Goal: Task Accomplishment & Management: Complete application form

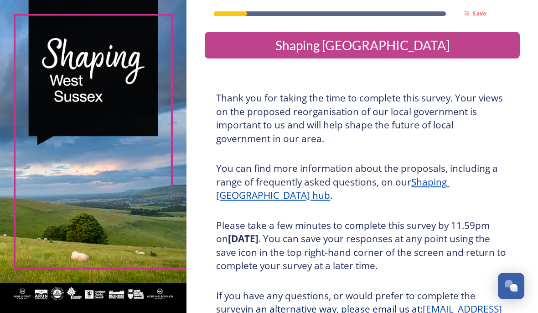
click at [464, 48] on div "Shaping [GEOGRAPHIC_DATA]" at bounding box center [362, 45] width 308 height 19
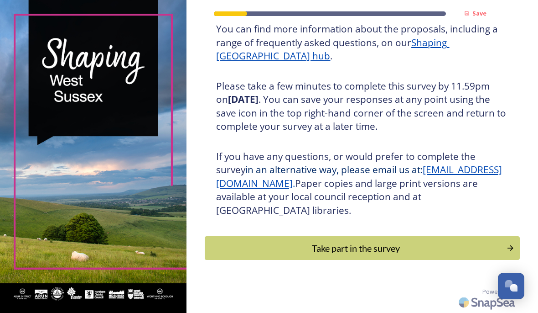
scroll to position [147, 0]
click at [447, 245] on div "Take part in the survey" at bounding box center [356, 248] width 292 height 14
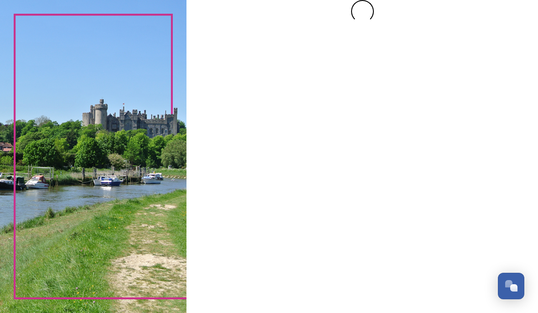
scroll to position [0, 0]
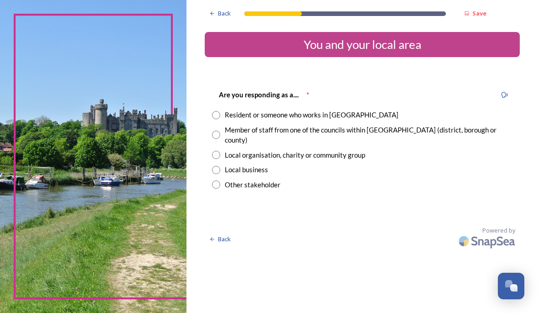
click at [220, 115] on input "radio" at bounding box center [216, 115] width 8 height 8
radio input "true"
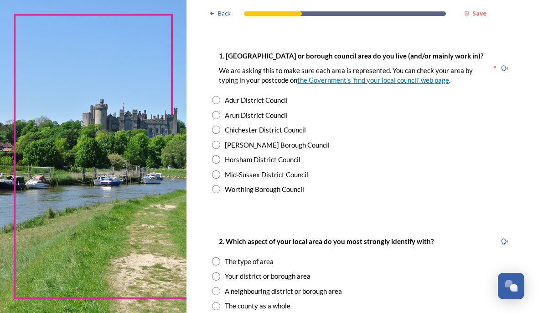
scroll to position [181, 0]
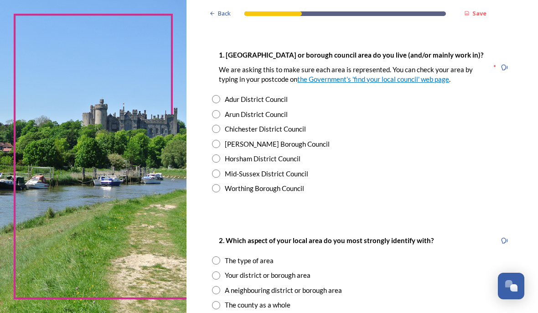
click at [220, 177] on input "radio" at bounding box center [216, 173] width 8 height 8
radio input "true"
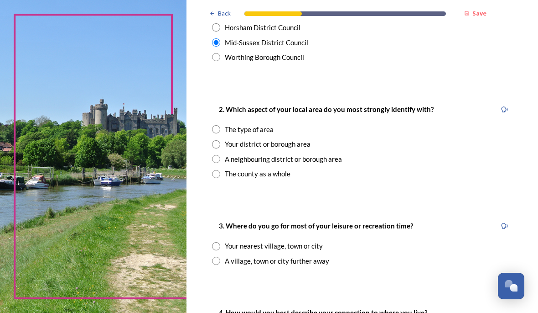
scroll to position [312, 0]
click at [220, 178] on input "radio" at bounding box center [216, 174] width 8 height 8
radio input "true"
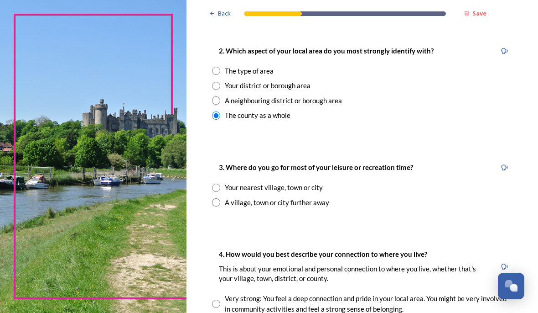
scroll to position [371, 0]
click at [220, 190] on input "radio" at bounding box center [216, 187] width 8 height 8
radio input "true"
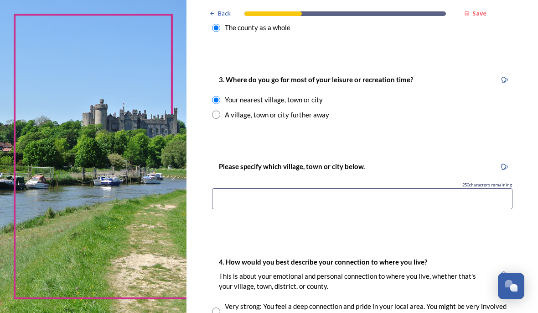
scroll to position [461, 0]
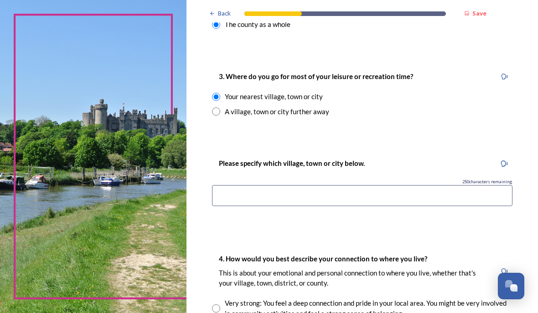
click at [321, 206] on input at bounding box center [362, 195] width 301 height 21
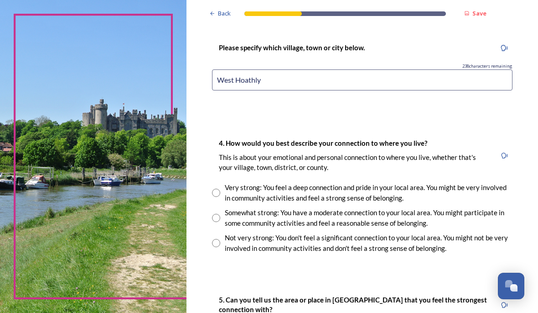
scroll to position [578, 0]
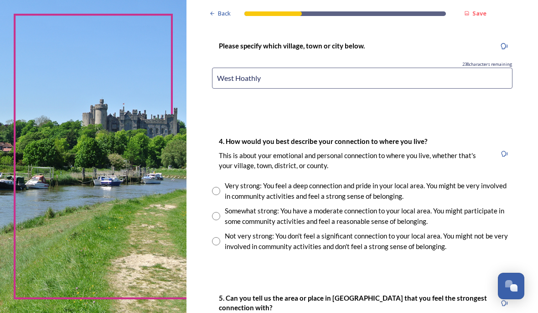
type input "West Hoathly"
click at [220, 195] on input "radio" at bounding box center [216, 191] width 8 height 8
radio input "true"
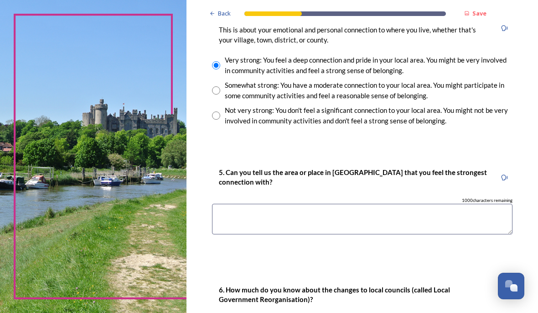
scroll to position [707, 0]
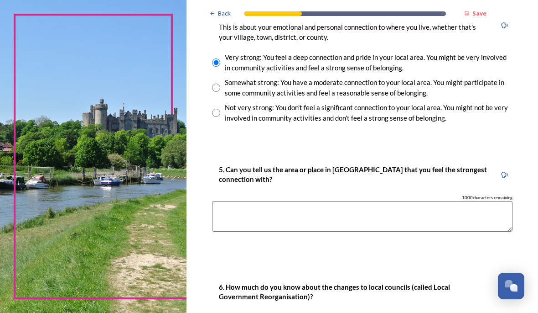
click at [458, 215] on textarea at bounding box center [362, 216] width 301 height 31
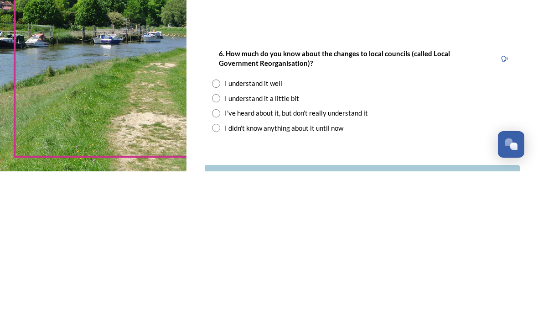
scroll to position [800, 0]
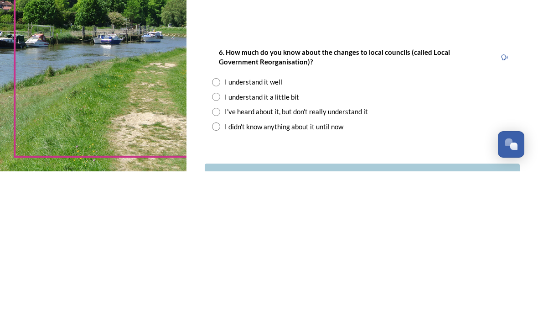
type textarea "West Hoathly"
click at [220, 234] on input "radio" at bounding box center [216, 238] width 8 height 8
radio input "true"
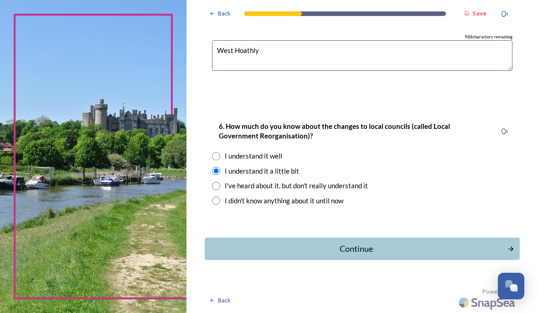
scroll to position [867, 0]
click at [457, 250] on div "Continue" at bounding box center [356, 249] width 292 height 12
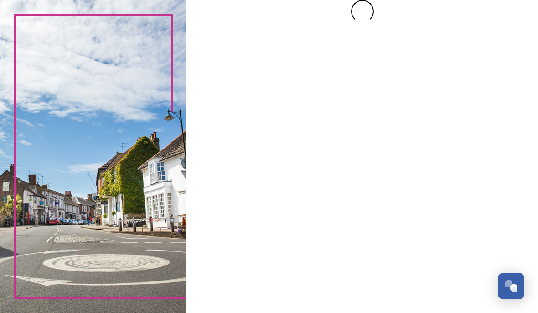
scroll to position [0, 0]
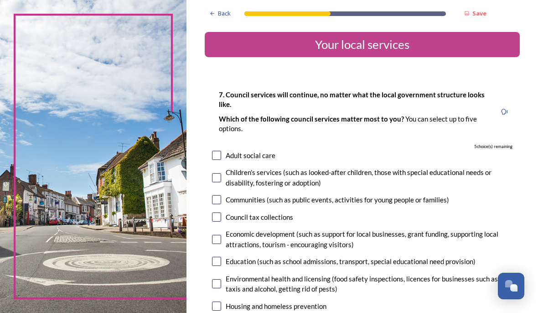
click at [221, 155] on input "checkbox" at bounding box center [216, 155] width 9 height 9
checkbox input "true"
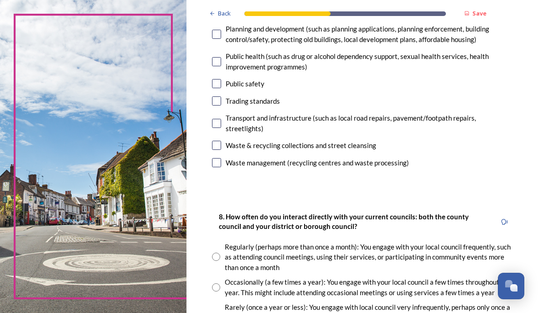
scroll to position [362, 0]
click at [221, 167] on input "checkbox" at bounding box center [216, 162] width 9 height 9
checkbox input "true"
click at [221, 150] on input "checkbox" at bounding box center [216, 145] width 9 height 9
checkbox input "true"
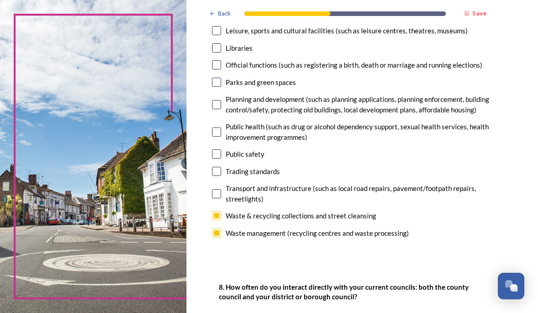
scroll to position [290, 0]
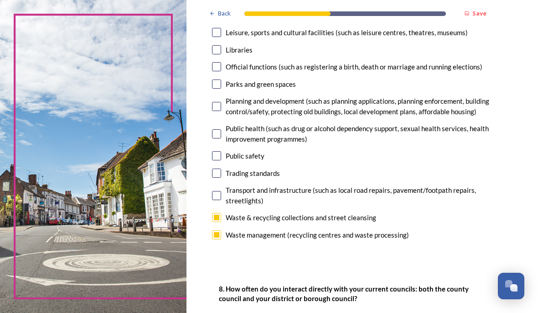
click at [221, 199] on input "checkbox" at bounding box center [216, 195] width 9 height 9
checkbox input "true"
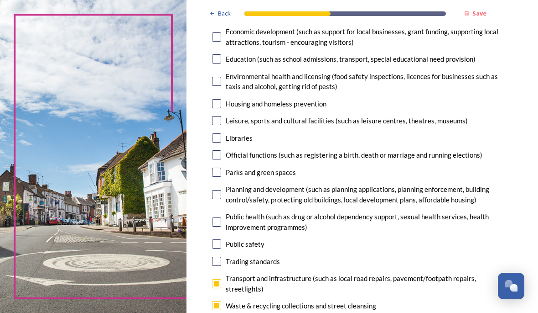
scroll to position [202, 0]
click at [221, 199] on input "checkbox" at bounding box center [216, 194] width 9 height 9
checkbox input "true"
click at [240, 175] on div "7. Council services will continue, no matter what the local government structur…" at bounding box center [362, 108] width 315 height 461
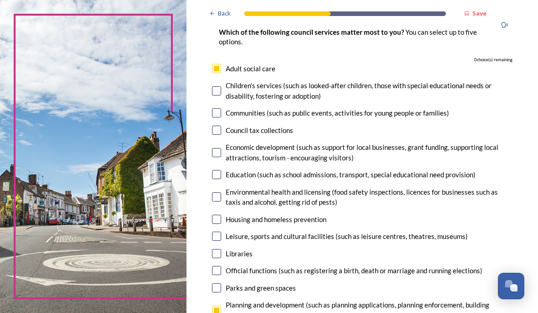
scroll to position [86, 0]
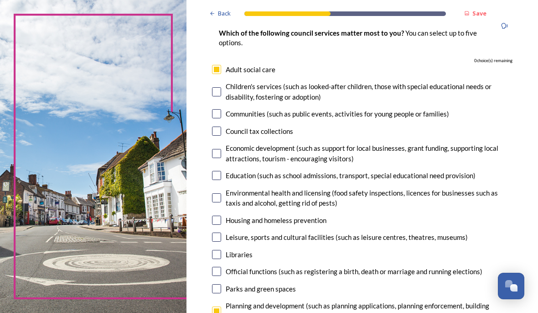
click at [221, 72] on input "checkbox" at bounding box center [216, 69] width 9 height 9
checkbox input "false"
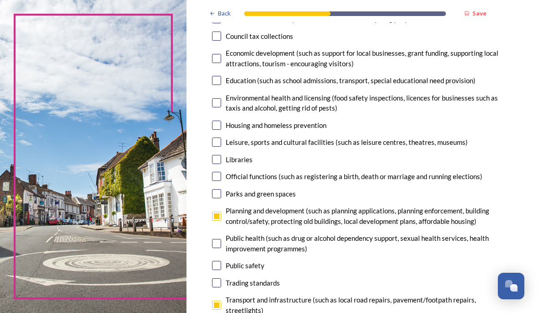
scroll to position [182, 0]
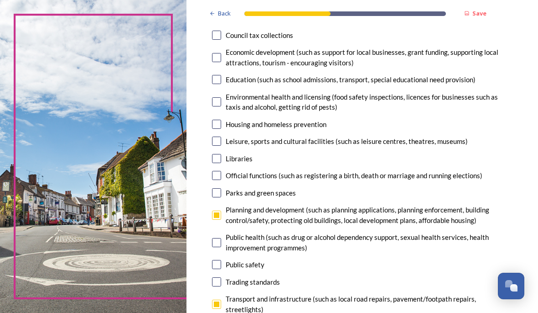
click at [221, 136] on input "checkbox" at bounding box center [216, 140] width 9 height 9
checkbox input "true"
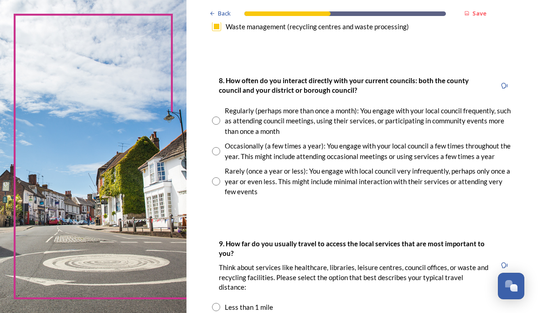
scroll to position [499, 0]
click at [220, 185] on input "radio" at bounding box center [216, 181] width 8 height 8
radio input "true"
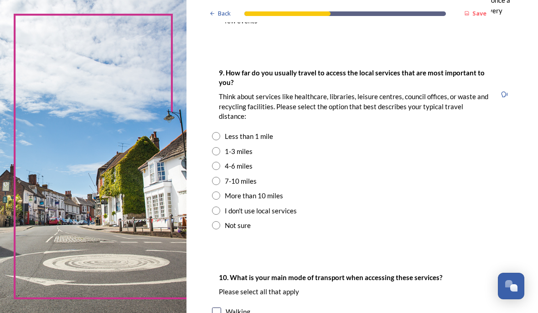
scroll to position [669, 0]
click at [220, 140] on input "radio" at bounding box center [216, 136] width 8 height 8
radio input "true"
click at [220, 155] on input "radio" at bounding box center [216, 151] width 8 height 8
radio input "true"
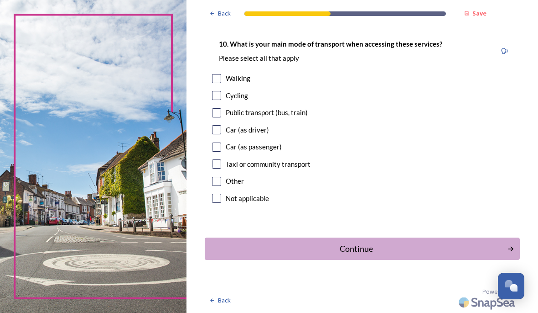
scroll to position [909, 0]
click at [221, 132] on input "checkbox" at bounding box center [216, 129] width 9 height 9
checkbox input "true"
click at [431, 250] on div "Continue" at bounding box center [356, 248] width 292 height 12
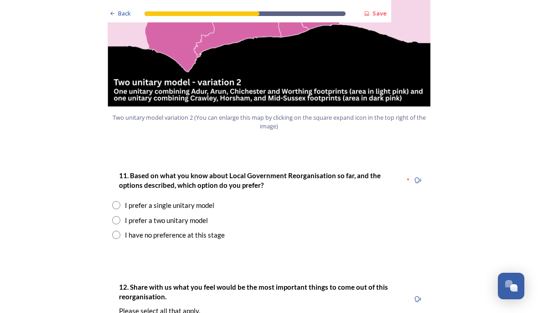
scroll to position [1123, 0]
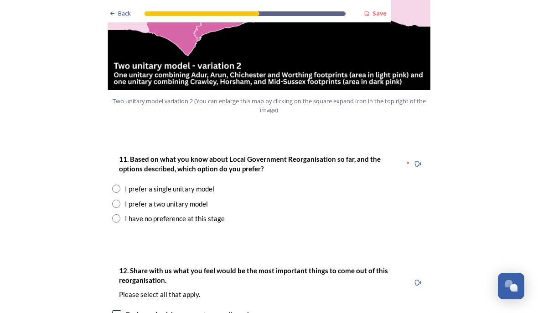
click at [119, 214] on input "radio" at bounding box center [116, 218] width 8 height 8
radio input "true"
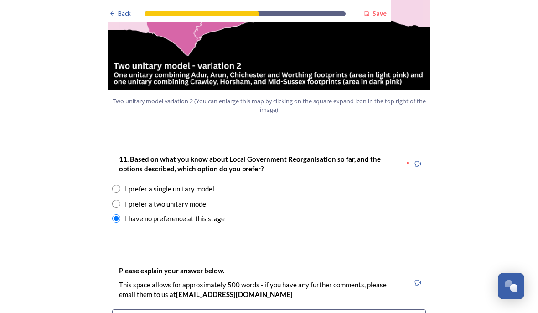
click at [119, 199] on input "radio" at bounding box center [116, 203] width 8 height 8
radio input "true"
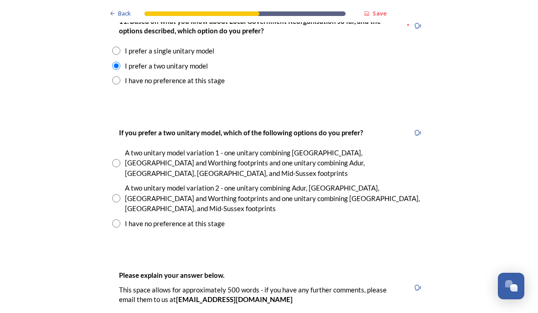
scroll to position [1261, 0]
click at [115, 194] on input "radio" at bounding box center [116, 198] width 8 height 8
radio input "true"
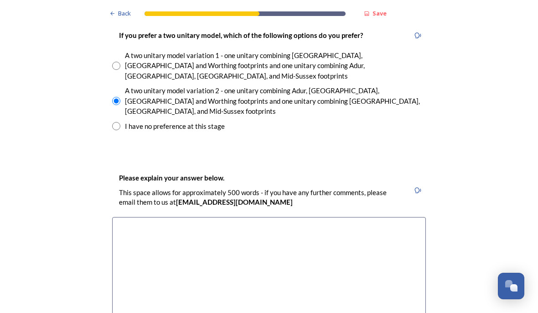
scroll to position [1358, 0]
click at [116, 122] on input "radio" at bounding box center [116, 126] width 8 height 8
radio input "true"
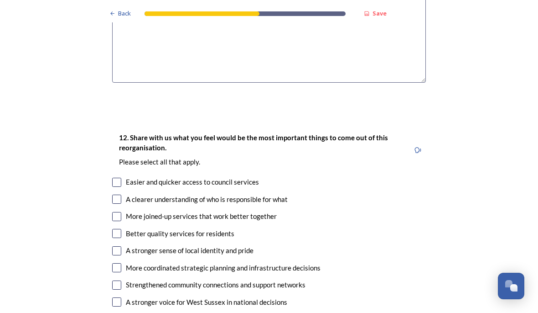
scroll to position [1597, 0]
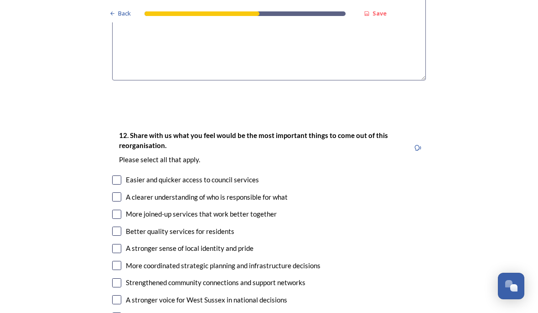
click at [118, 175] on input "checkbox" at bounding box center [116, 179] width 9 height 9
checkbox input "true"
click at [114, 192] on input "checkbox" at bounding box center [116, 196] width 9 height 9
checkbox input "true"
click at [121, 209] on input "checkbox" at bounding box center [116, 213] width 9 height 9
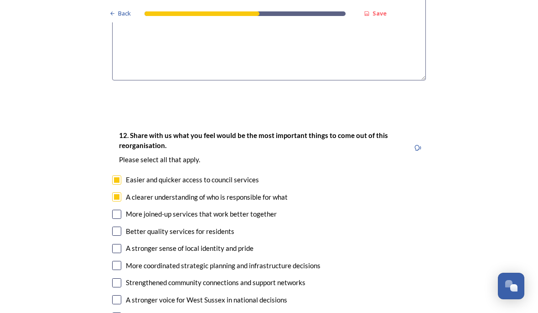
checkbox input "true"
click at [114, 226] on input "checkbox" at bounding box center [116, 230] width 9 height 9
checkbox input "true"
click at [113, 244] on input "checkbox" at bounding box center [116, 248] width 9 height 9
checkbox input "true"
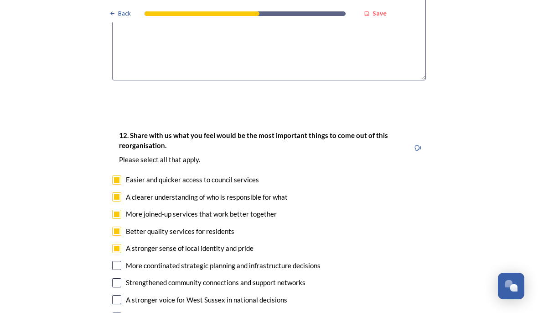
click at [108, 207] on div "12. Share with us what you feel would be the most important things to come out …" at bounding box center [269, 243] width 328 height 246
click at [117, 260] on input "checkbox" at bounding box center [116, 264] width 9 height 9
checkbox input "true"
click at [116, 278] on input "checkbox" at bounding box center [116, 282] width 9 height 9
checkbox input "true"
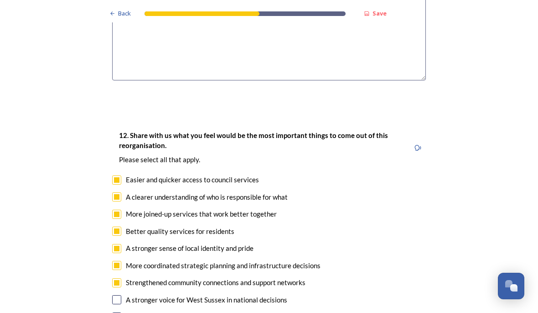
click at [115, 295] on input "checkbox" at bounding box center [116, 299] width 9 height 9
checkbox input "true"
click at [113, 312] on input "checkbox" at bounding box center [116, 316] width 9 height 9
checkbox input "true"
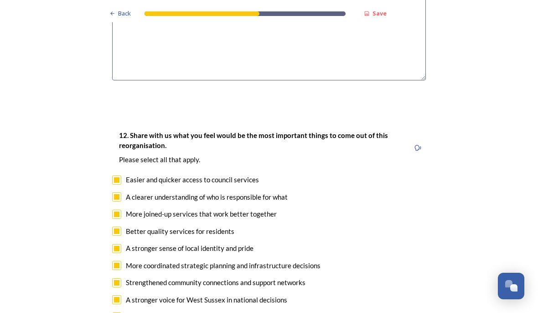
checkbox input "true"
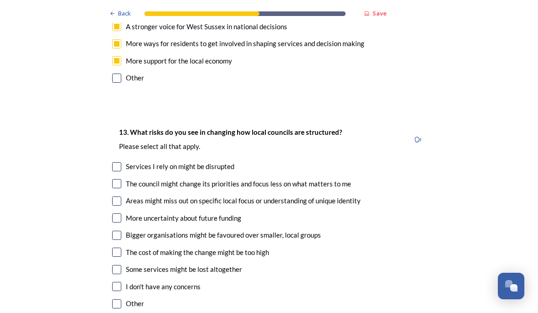
scroll to position [1871, 0]
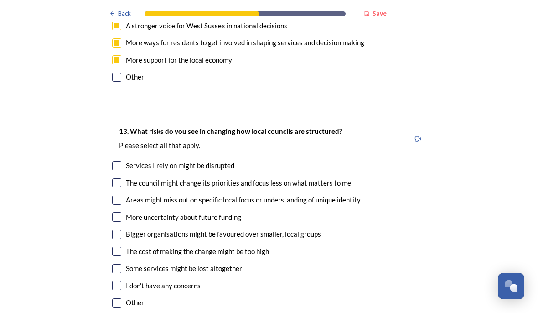
click at [119, 178] on input "checkbox" at bounding box center [116, 182] width 9 height 9
checkbox input "true"
click at [120, 195] on input "checkbox" at bounding box center [116, 199] width 9 height 9
checkbox input "true"
click at [117, 212] on input "checkbox" at bounding box center [116, 216] width 9 height 9
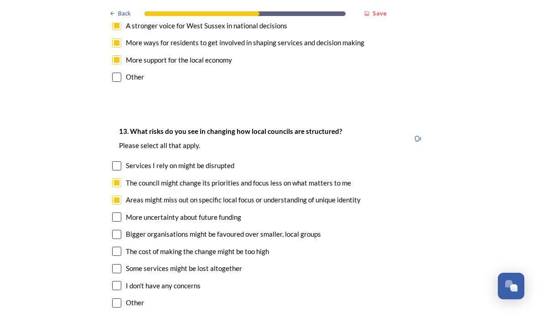
checkbox input "true"
click at [116, 246] on input "checkbox" at bounding box center [116, 250] width 9 height 9
checkbox input "true"
click at [119, 229] on input "checkbox" at bounding box center [116, 233] width 9 height 9
checkbox input "true"
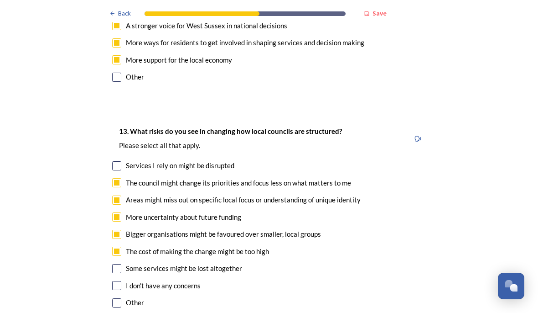
click at [119, 264] on input "checkbox" at bounding box center [116, 268] width 9 height 9
checkbox input "true"
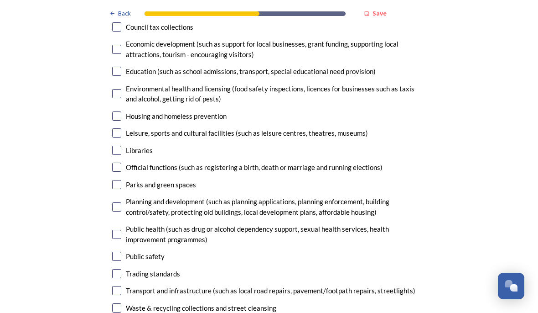
scroll to position [2323, 0]
checkbox input "true"
click at [113, 302] on input "checkbox" at bounding box center [116, 306] width 9 height 9
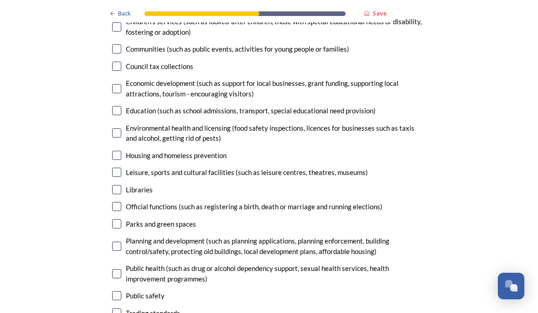
scroll to position [2284, 0]
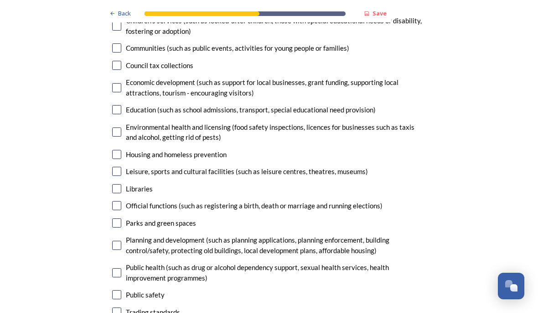
checkbox input "false"
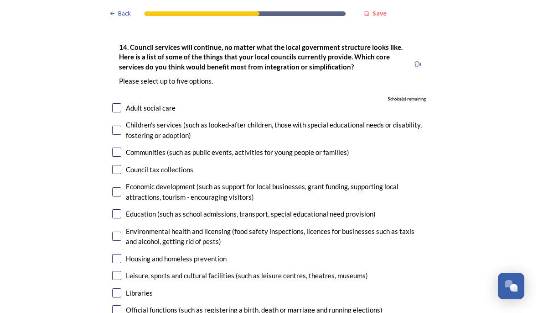
scroll to position [2180, 0]
click at [112, 103] on input "checkbox" at bounding box center [116, 107] width 9 height 9
checkbox input "true"
click at [115, 187] on input "checkbox" at bounding box center [116, 191] width 9 height 9
checkbox input "true"
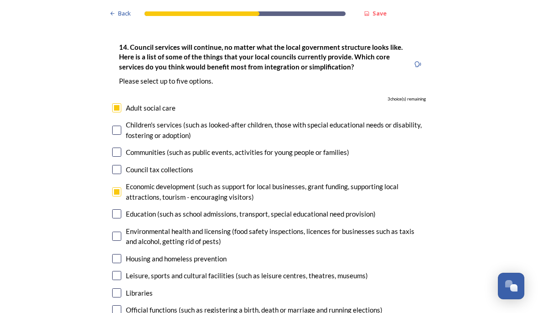
click at [116, 226] on div "Environmental health and licensing (food safety inspections, licences for busin…" at bounding box center [269, 236] width 314 height 21
click at [115, 231] on input "checkbox" at bounding box center [116, 235] width 9 height 9
click at [113, 231] on input "checkbox" at bounding box center [116, 235] width 9 height 9
checkbox input "true"
click at [120, 271] on input "checkbox" at bounding box center [116, 275] width 9 height 9
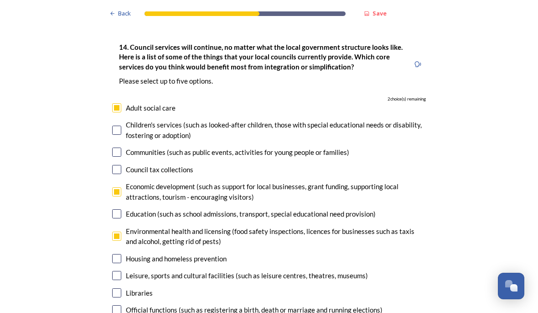
checkbox input "true"
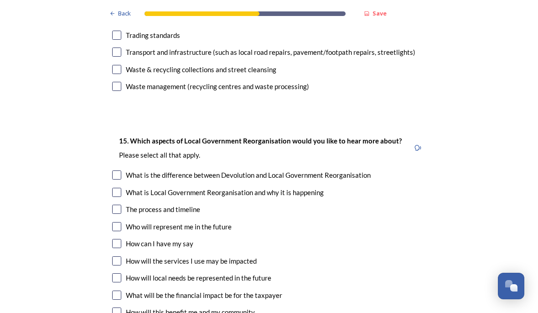
scroll to position [2561, 0]
click at [117, 170] on input "checkbox" at bounding box center [116, 174] width 9 height 9
checkbox input "true"
click at [116, 188] on input "checkbox" at bounding box center [116, 192] width 9 height 9
checkbox input "true"
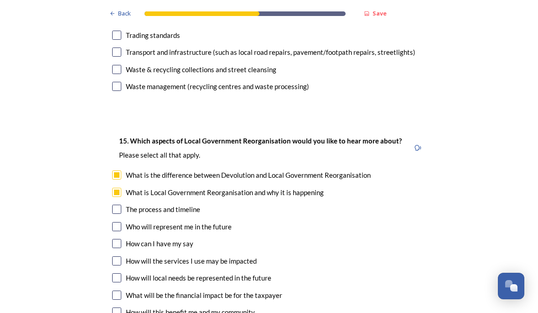
click at [117, 204] on input "checkbox" at bounding box center [116, 208] width 9 height 9
checkbox input "true"
click at [117, 222] on input "checkbox" at bounding box center [116, 226] width 9 height 9
checkbox input "true"
click at [116, 239] on input "checkbox" at bounding box center [116, 243] width 9 height 9
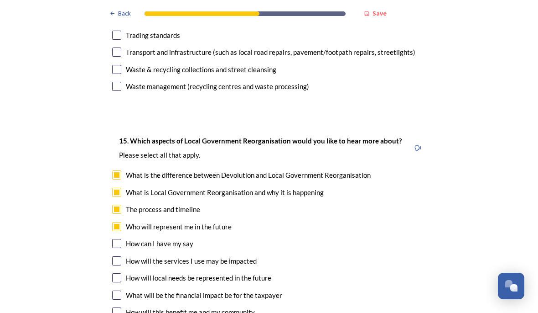
checkbox input "true"
click at [115, 256] on input "checkbox" at bounding box center [116, 260] width 9 height 9
checkbox input "true"
click at [118, 273] on input "checkbox" at bounding box center [116, 277] width 9 height 9
checkbox input "true"
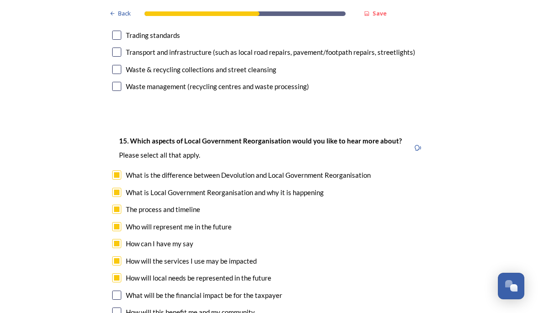
click at [116, 290] on input "checkbox" at bounding box center [116, 294] width 9 height 9
checkbox input "true"
click at [115, 307] on input "checkbox" at bounding box center [116, 311] width 9 height 9
checkbox input "true"
click at [114, 236] on div "15. Which aspects of Local Government Reorganisation would you like to hear mor…" at bounding box center [269, 236] width 328 height 220
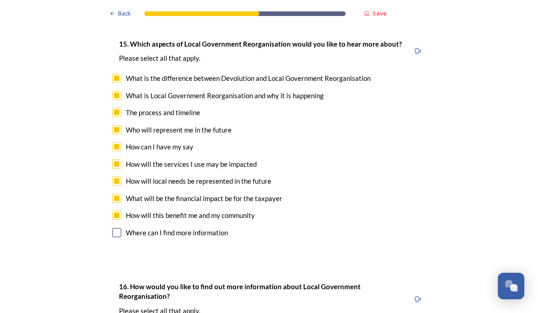
scroll to position [2658, 0]
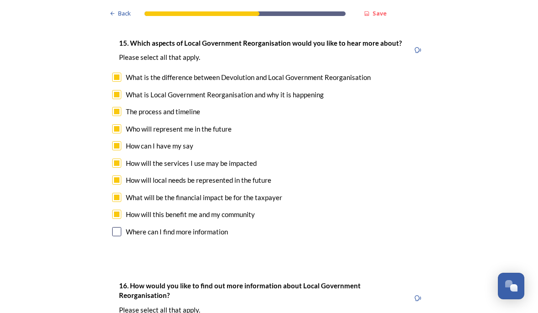
click at [119, 227] on input "checkbox" at bounding box center [116, 231] width 9 height 9
checkbox input "true"
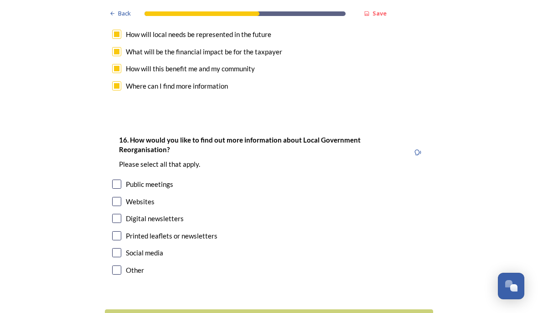
scroll to position [2803, 0]
click at [120, 197] on input "checkbox" at bounding box center [116, 201] width 9 height 9
checkbox input "true"
click at [116, 214] on input "checkbox" at bounding box center [116, 218] width 9 height 9
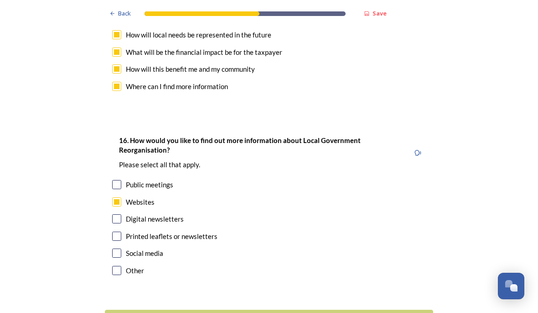
checkbox input "true"
click at [119, 248] on input "checkbox" at bounding box center [116, 252] width 9 height 9
checkbox input "true"
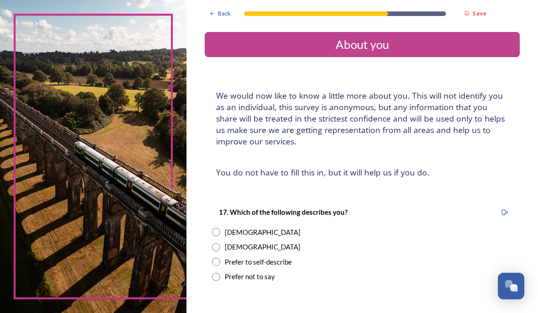
click at [220, 228] on input "radio" at bounding box center [216, 232] width 8 height 8
radio input "true"
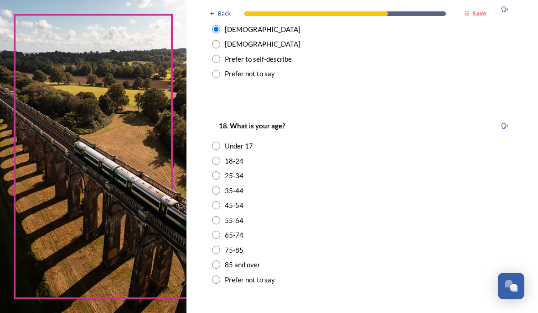
scroll to position [204, 0]
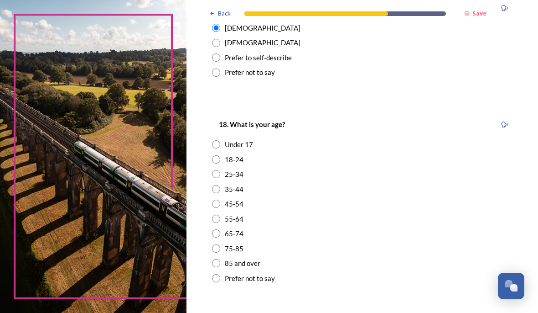
click at [220, 201] on input "radio" at bounding box center [216, 203] width 8 height 8
radio input "true"
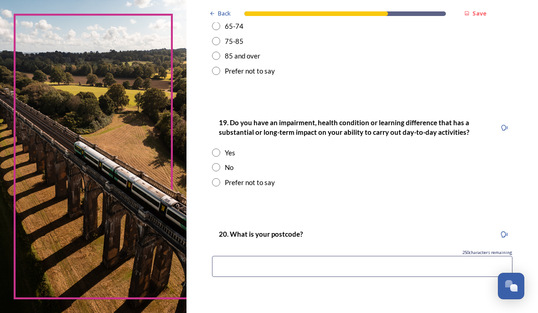
scroll to position [418, 0]
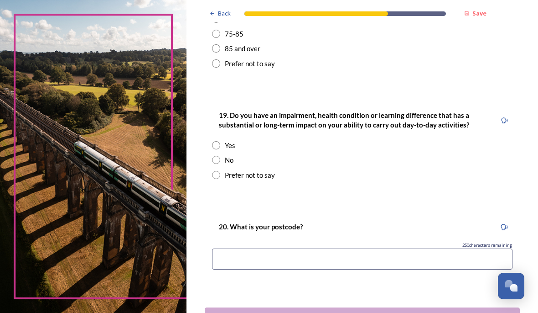
click at [220, 164] on input "radio" at bounding box center [216, 160] width 8 height 8
radio input "true"
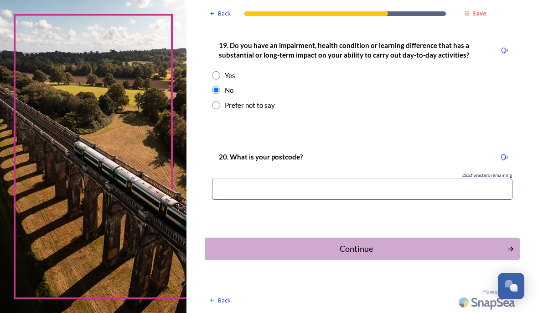
scroll to position [489, 0]
click at [391, 190] on input at bounding box center [362, 188] width 301 height 21
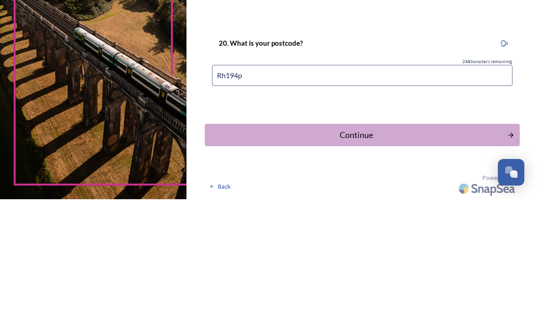
type input "Rh194pf"
click at [438, 237] on button "Continue" at bounding box center [362, 248] width 315 height 22
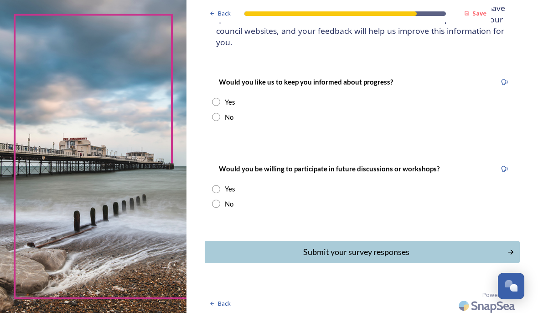
scroll to position [99, 0]
click at [220, 115] on input "radio" at bounding box center [216, 117] width 8 height 8
radio input "true"
click at [220, 203] on input "radio" at bounding box center [216, 204] width 8 height 8
radio input "true"
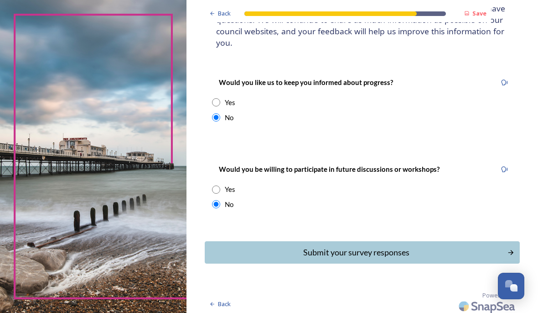
click at [460, 251] on div "Submit your survey responses" at bounding box center [356, 252] width 292 height 12
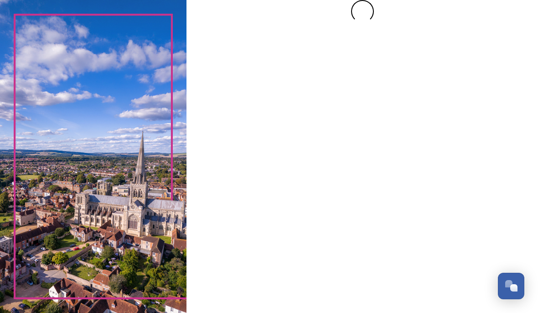
scroll to position [0, 0]
